Goal: Task Accomplishment & Management: Use online tool/utility

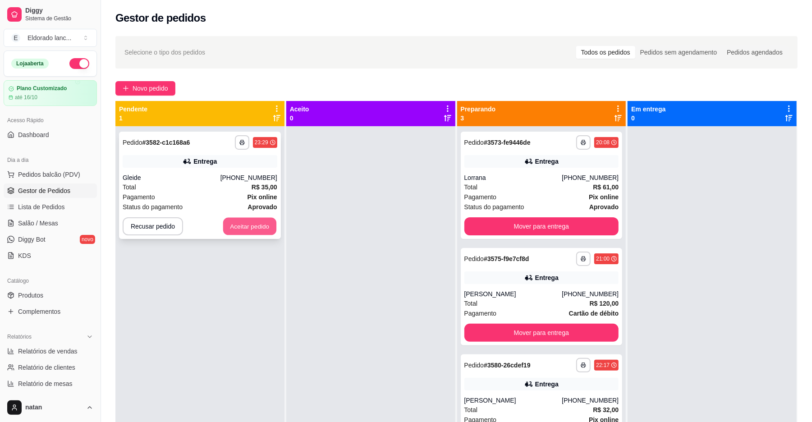
click at [250, 219] on button "Aceitar pedido" at bounding box center [249, 227] width 53 height 18
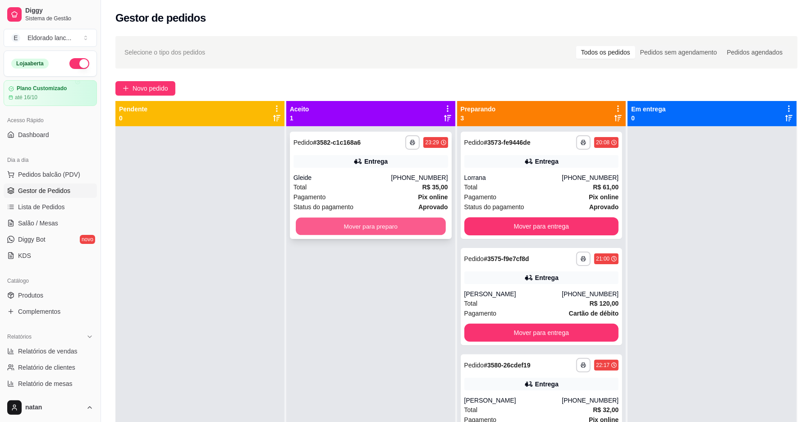
click at [356, 235] on button "Mover para preparo" at bounding box center [371, 227] width 150 height 18
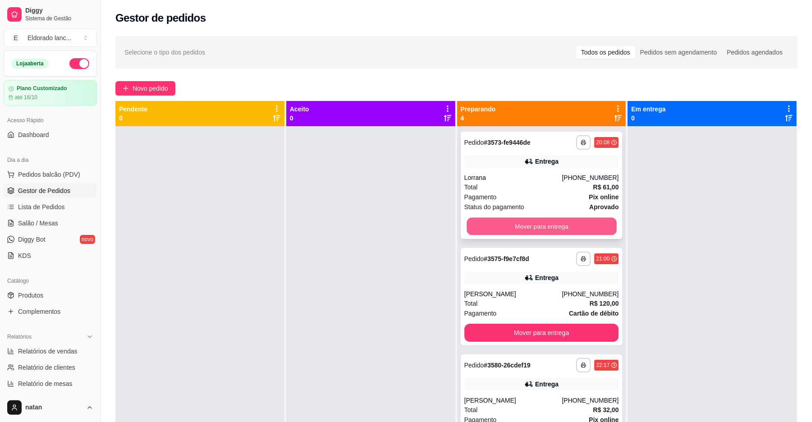
click at [524, 222] on button "Mover para entrega" at bounding box center [542, 227] width 150 height 18
click at [524, 222] on div "Mover para entrega" at bounding box center [541, 226] width 155 height 18
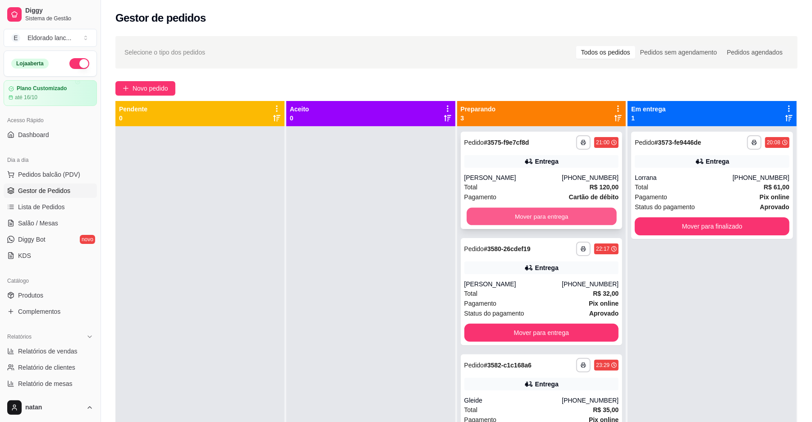
click at [540, 224] on button "Mover para entrega" at bounding box center [542, 217] width 150 height 18
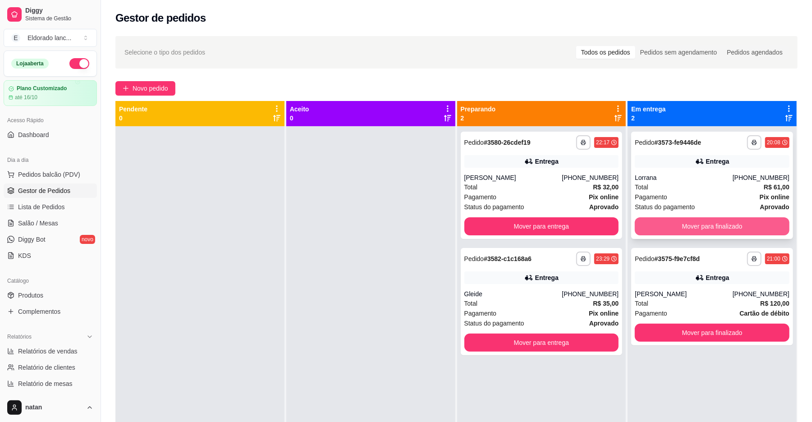
click at [708, 233] on button "Mover para finalizado" at bounding box center [712, 226] width 155 height 18
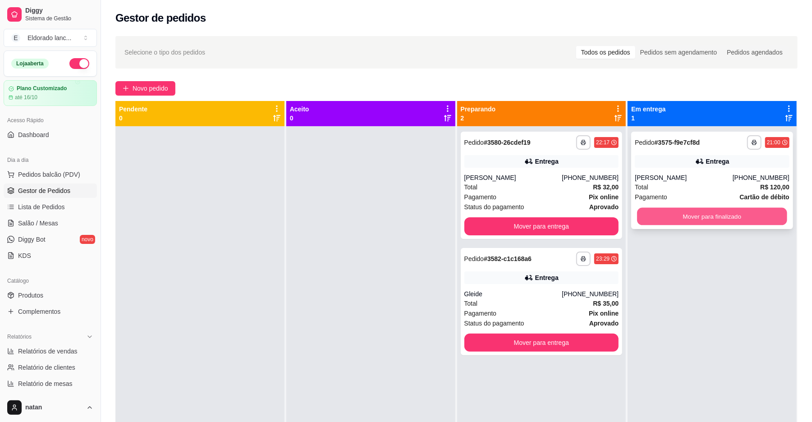
click at [704, 209] on button "Mover para finalizado" at bounding box center [712, 217] width 150 height 18
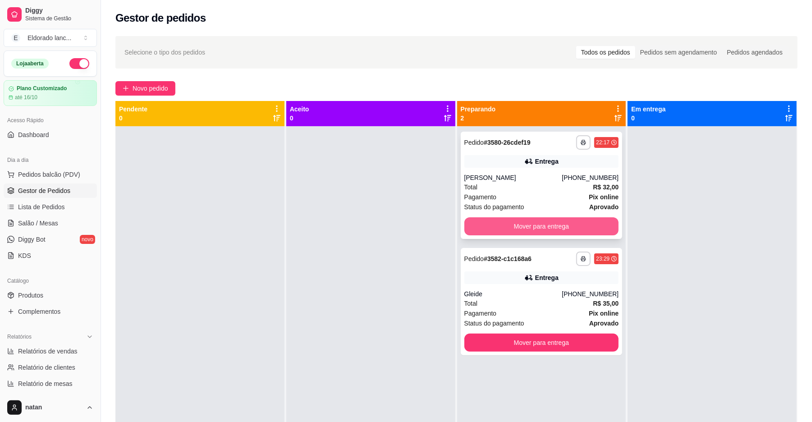
click at [592, 230] on button "Mover para entrega" at bounding box center [541, 226] width 155 height 18
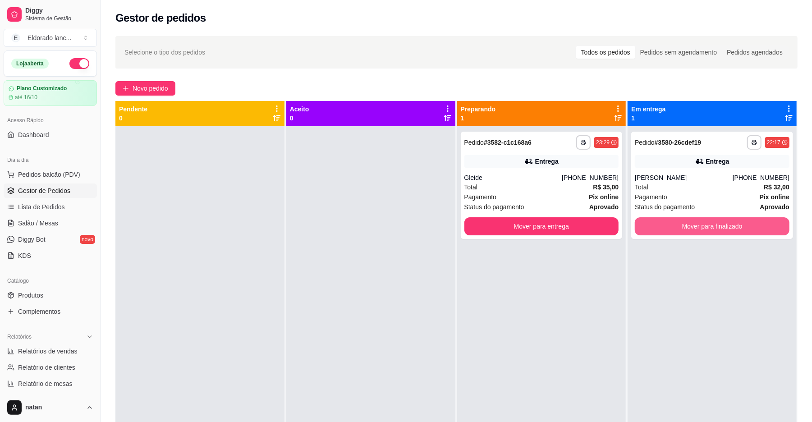
click at [729, 222] on div "**********" at bounding box center [456, 312] width 682 height 422
click at [729, 222] on button "Mover para finalizado" at bounding box center [712, 226] width 155 height 18
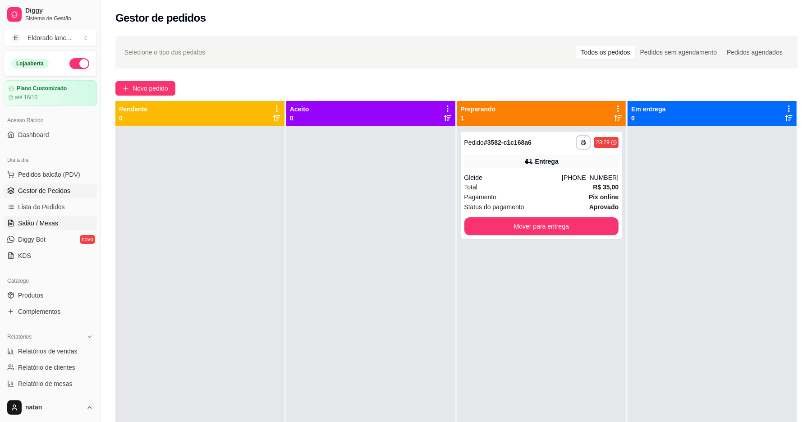
click at [60, 224] on link "Salão / Mesas" at bounding box center [50, 223] width 93 height 14
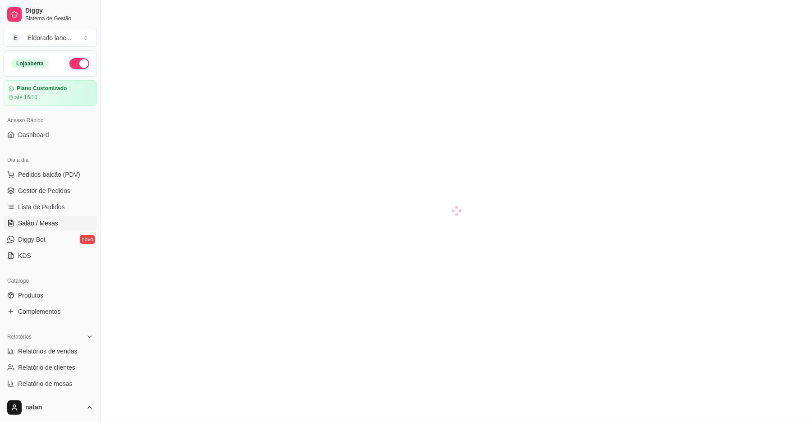
click at [65, 219] on link "Salão / Mesas" at bounding box center [50, 223] width 93 height 14
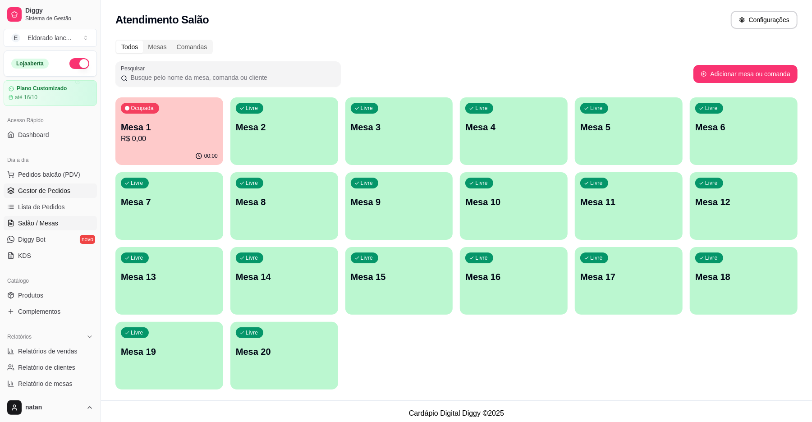
click at [58, 193] on span "Gestor de Pedidos" at bounding box center [44, 190] width 52 height 9
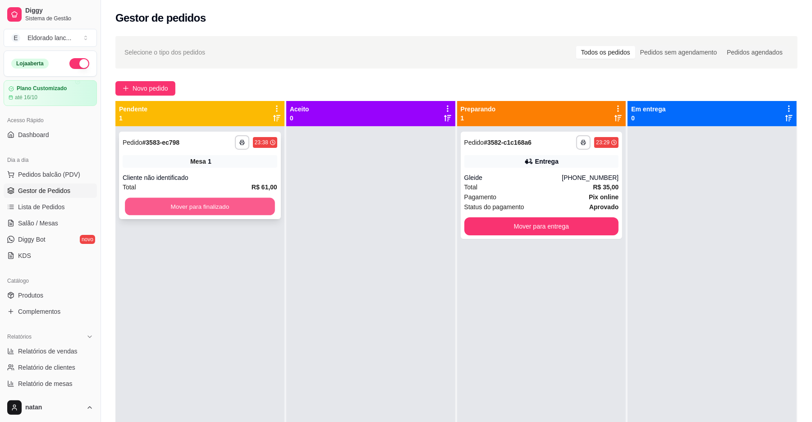
click at [199, 215] on button "Mover para finalizado" at bounding box center [200, 207] width 150 height 18
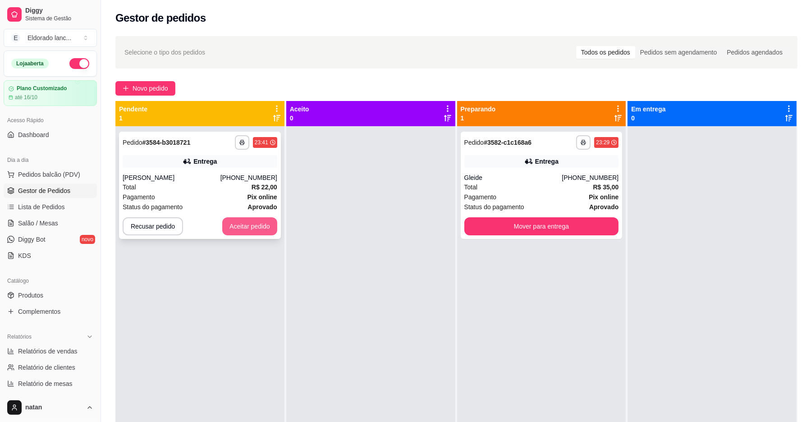
click at [254, 225] on button "Aceitar pedido" at bounding box center [249, 226] width 55 height 18
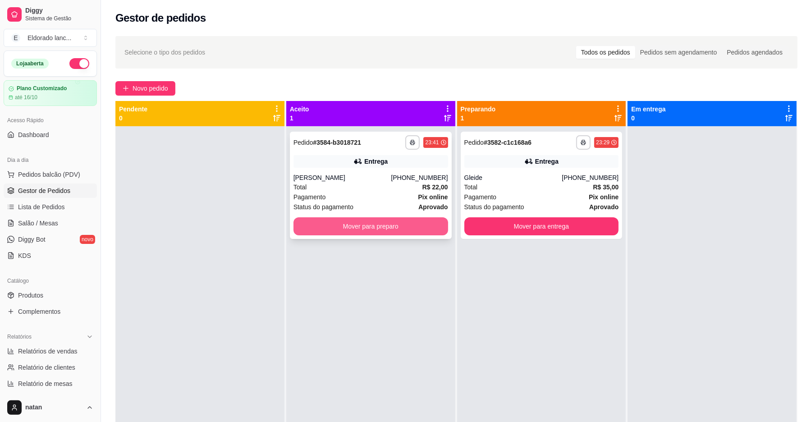
click at [365, 225] on button "Mover para preparo" at bounding box center [371, 226] width 155 height 18
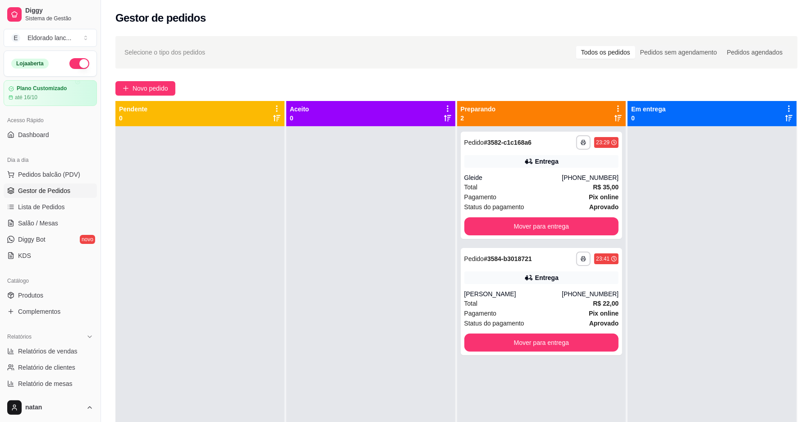
click at [322, 222] on div at bounding box center [370, 337] width 169 height 422
click at [581, 228] on button "Mover para entrega" at bounding box center [542, 227] width 150 height 18
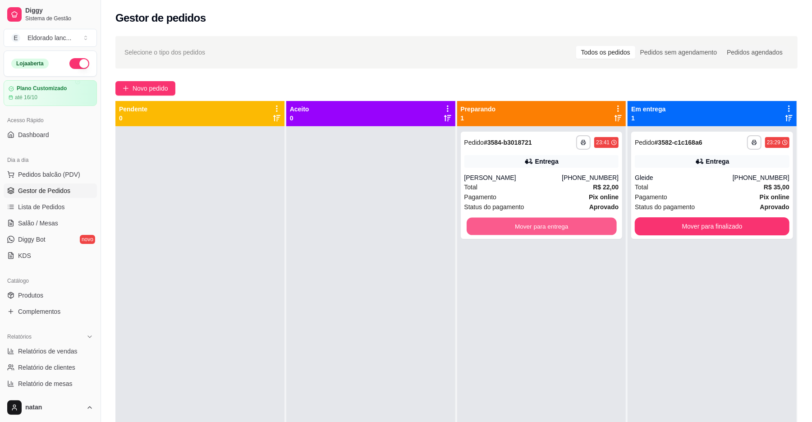
click at [581, 228] on button "Mover para entrega" at bounding box center [542, 227] width 150 height 18
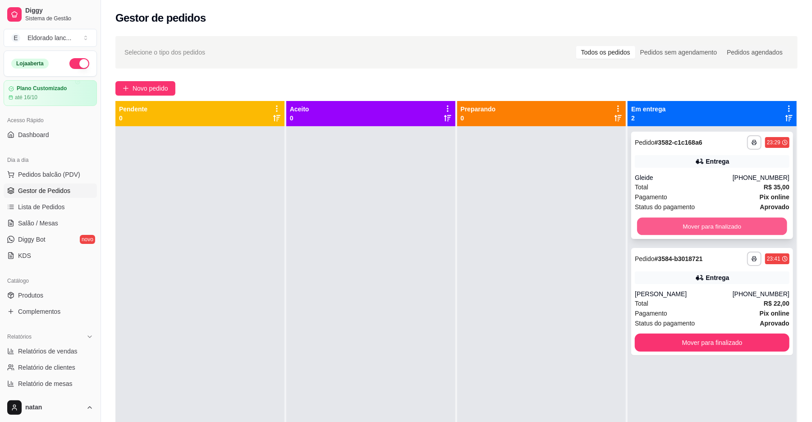
click at [675, 227] on button "Mover para finalizado" at bounding box center [712, 227] width 150 height 18
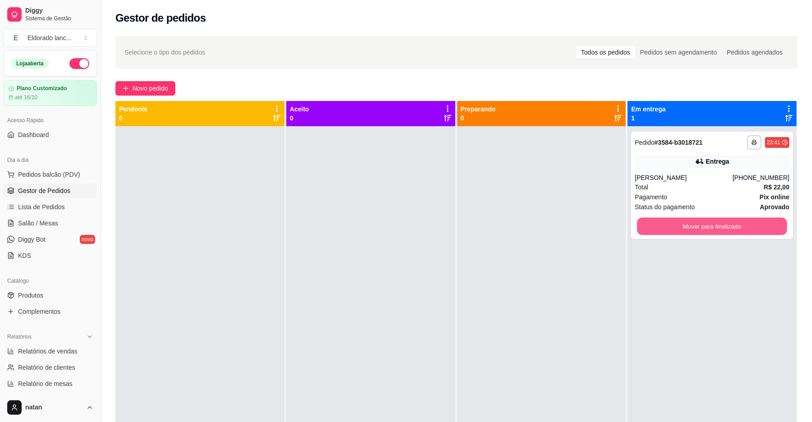
click at [675, 227] on button "Mover para finalizado" at bounding box center [712, 227] width 150 height 18
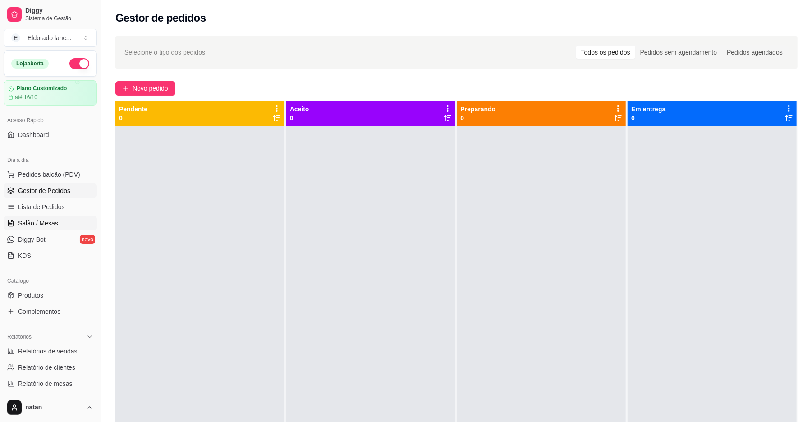
click at [55, 218] on link "Salão / Mesas" at bounding box center [50, 223] width 93 height 14
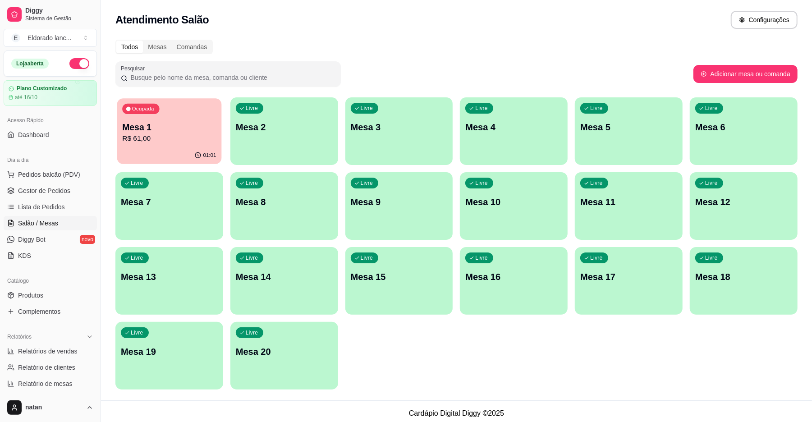
click at [150, 125] on p "Mesa 1" at bounding box center [169, 127] width 94 height 12
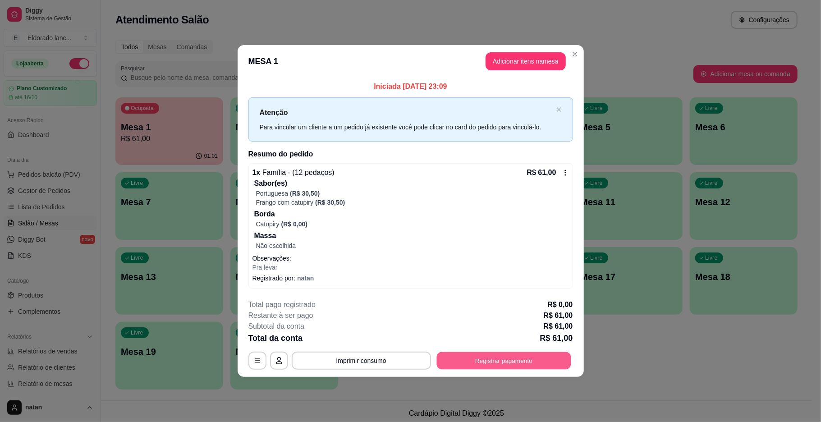
click at [529, 356] on button "Registrar pagamento" at bounding box center [504, 361] width 134 height 18
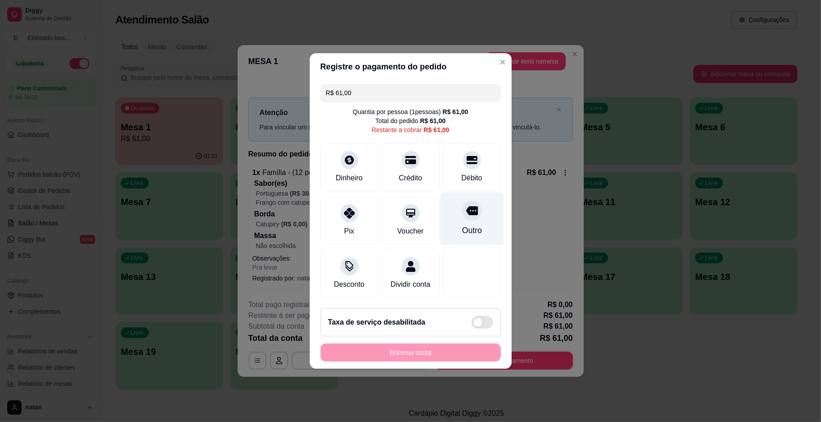
click at [462, 208] on div at bounding box center [472, 211] width 20 height 20
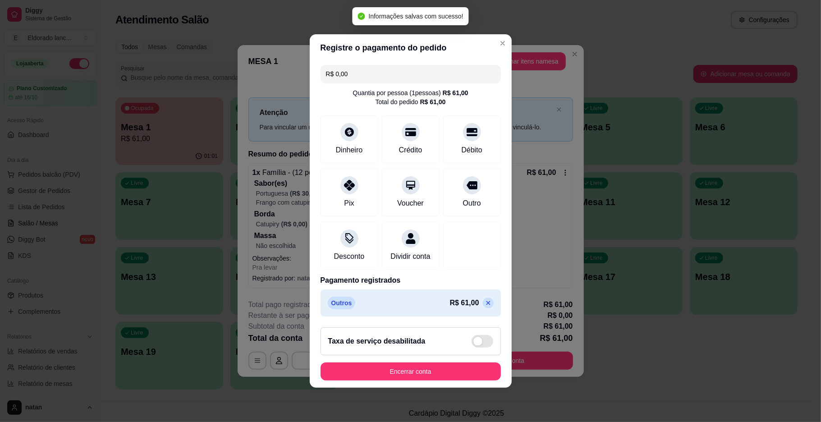
type input "R$ 0,00"
click at [424, 355] on div "Taxa de serviço desabilitada" at bounding box center [411, 341] width 180 height 28
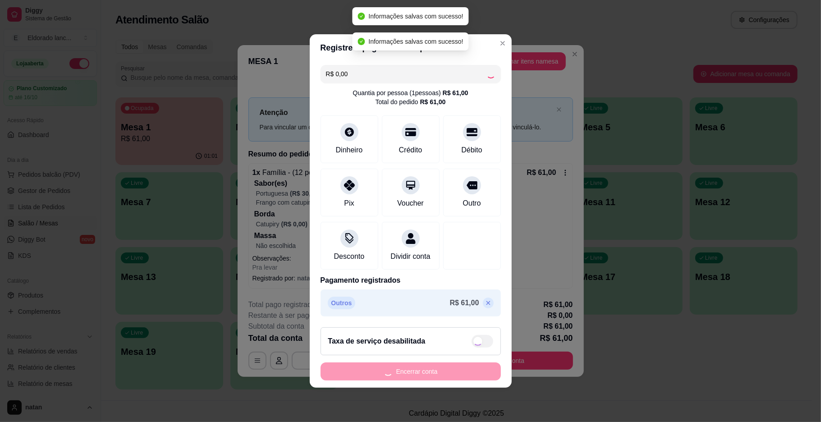
checkbox input "true"
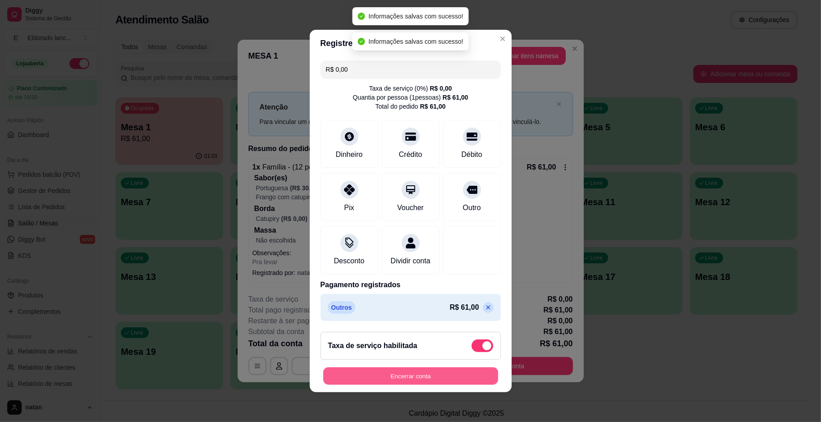
click at [423, 376] on button "Encerrar conta" at bounding box center [410, 377] width 175 height 18
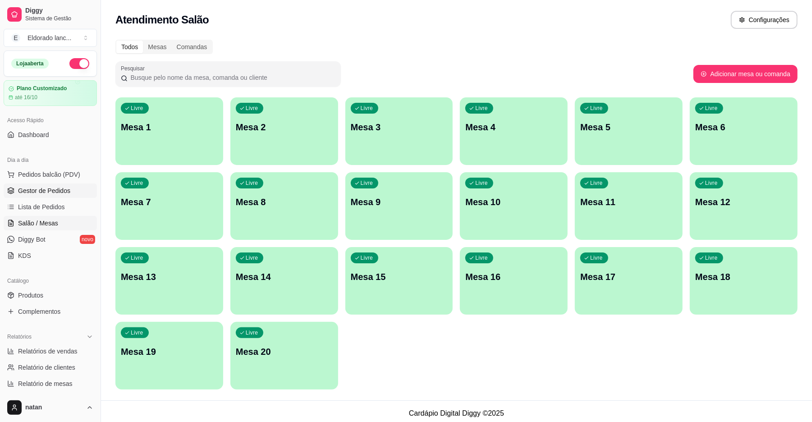
click at [59, 192] on span "Gestor de Pedidos" at bounding box center [44, 190] width 52 height 9
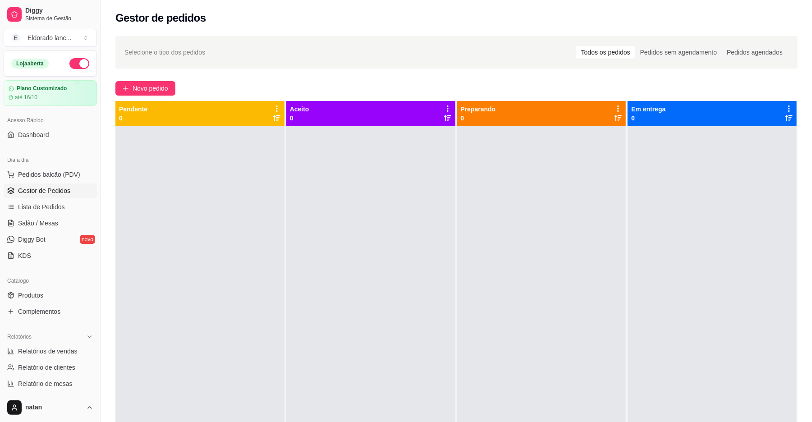
click at [71, 61] on button "button" at bounding box center [79, 63] width 20 height 11
